Goal: Task Accomplishment & Management: Use online tool/utility

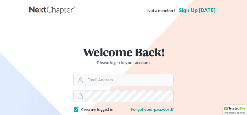
type input "[EMAIL_ADDRESS][DOMAIN_NAME]"
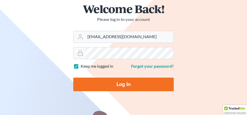
scroll to position [67, 0]
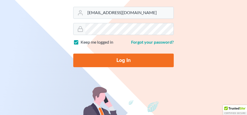
click at [123, 60] on input "Log In" at bounding box center [123, 61] width 101 height 14
type input "Thinking..."
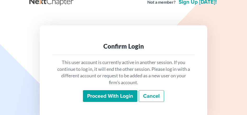
scroll to position [34, 0]
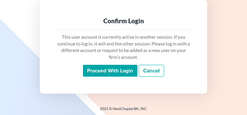
click at [125, 70] on input "Proceed with login" at bounding box center [110, 71] width 55 height 12
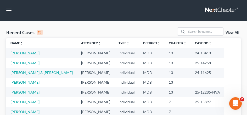
click at [12, 53] on link "Dumonchelle, Joseph" at bounding box center [24, 53] width 29 height 4
select select "6"
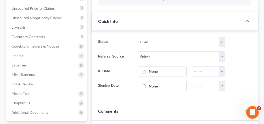
scroll to position [166, 0]
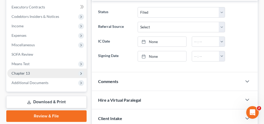
click at [51, 73] on span "Chapter 13" at bounding box center [46, 72] width 79 height 9
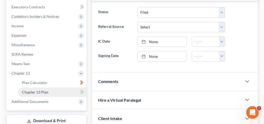
click at [51, 92] on link "Chapter 13 Plan" at bounding box center [52, 91] width 69 height 9
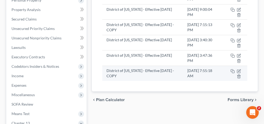
scroll to position [94, 0]
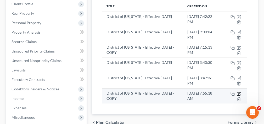
click at [238, 93] on icon "button" at bounding box center [239, 93] width 4 height 4
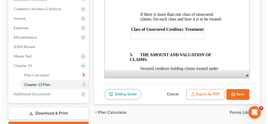
scroll to position [178, 0]
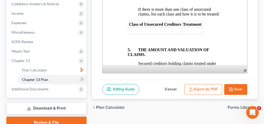
click at [201, 87] on button "Export as PDF" at bounding box center [203, 89] width 38 height 11
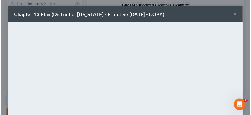
scroll to position [96, 0]
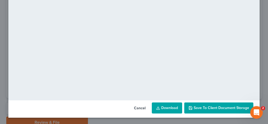
click at [162, 106] on link "Download" at bounding box center [167, 107] width 30 height 11
